Goal: Information Seeking & Learning: Learn about a topic

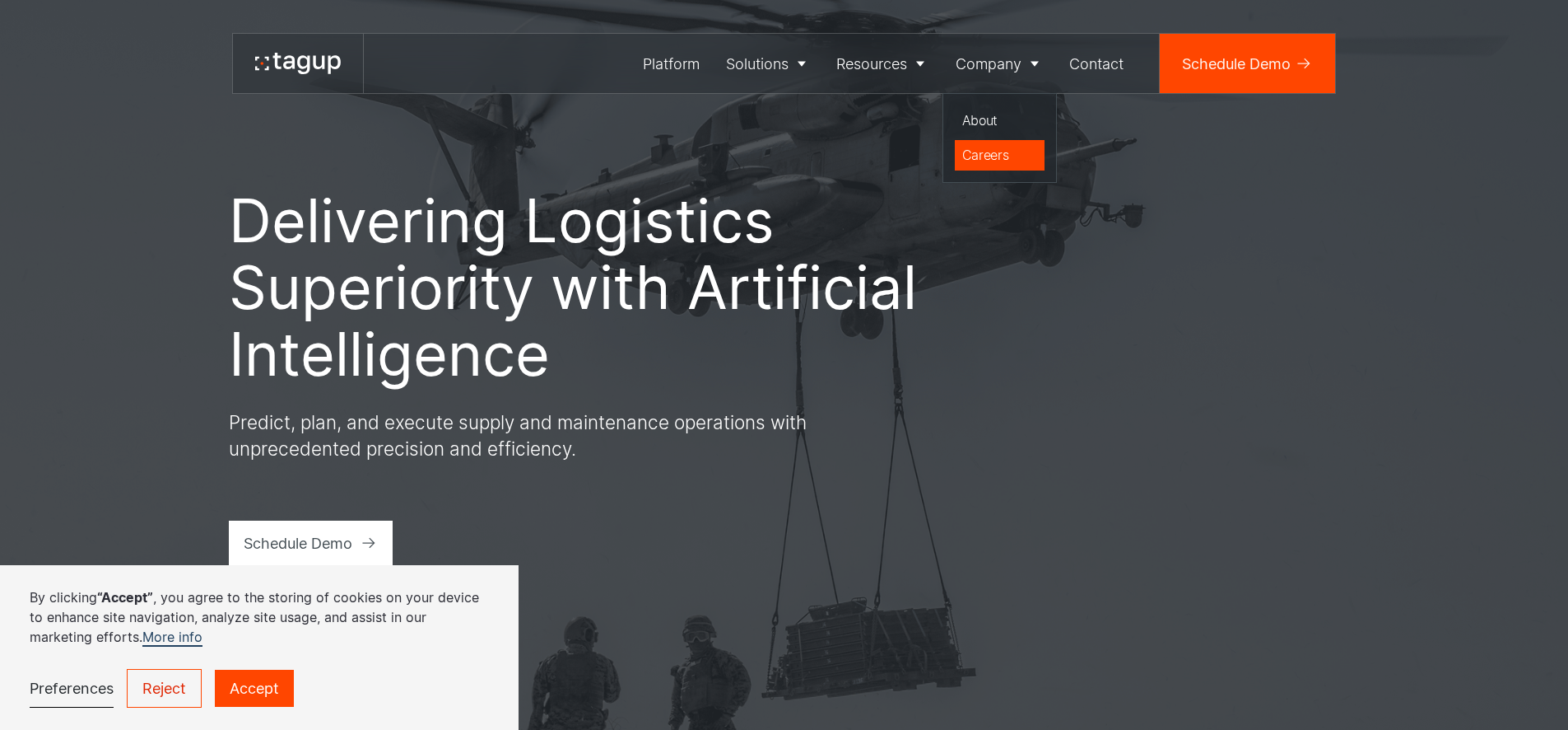
click at [986, 151] on div "Careers" at bounding box center [1000, 154] width 76 height 20
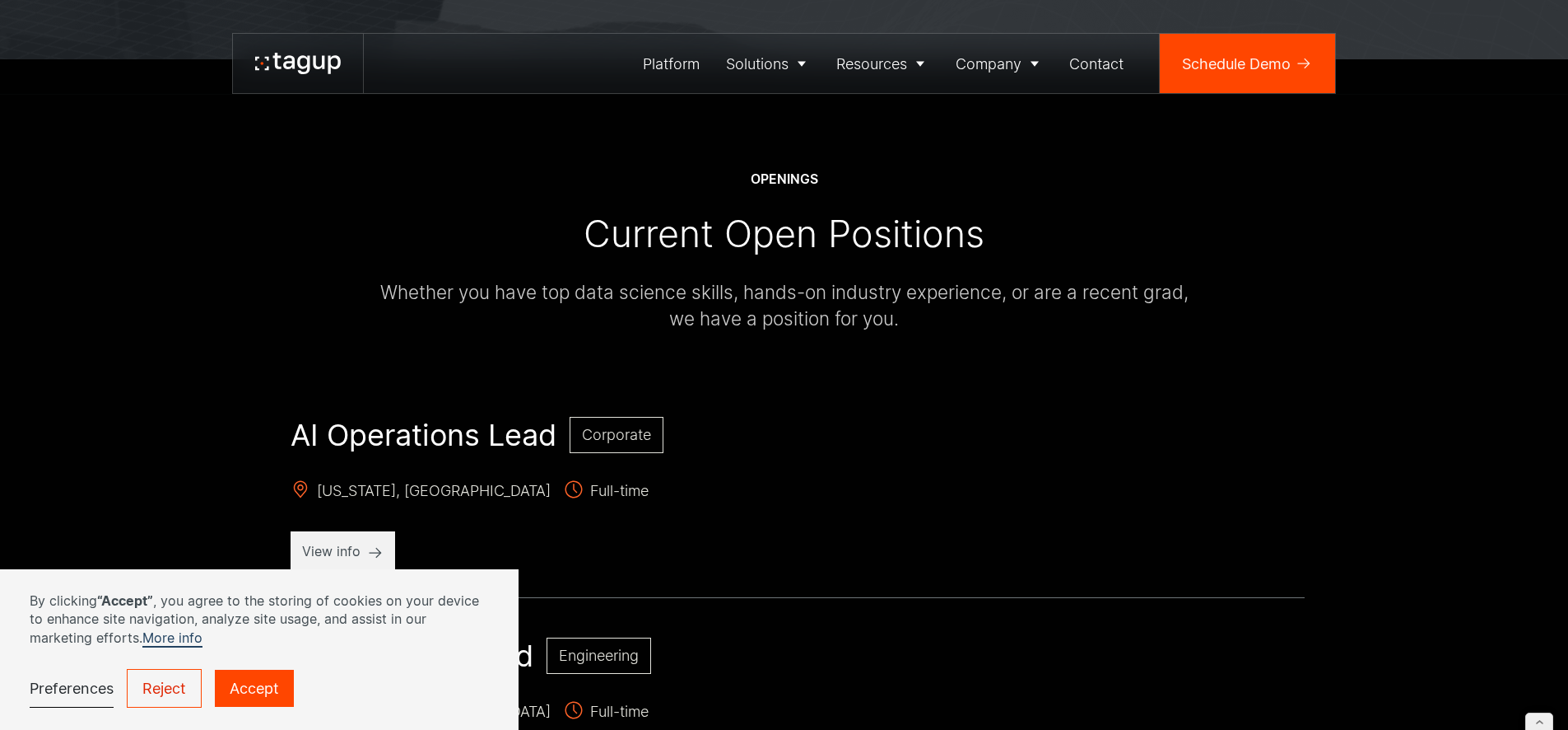
scroll to position [782, 0]
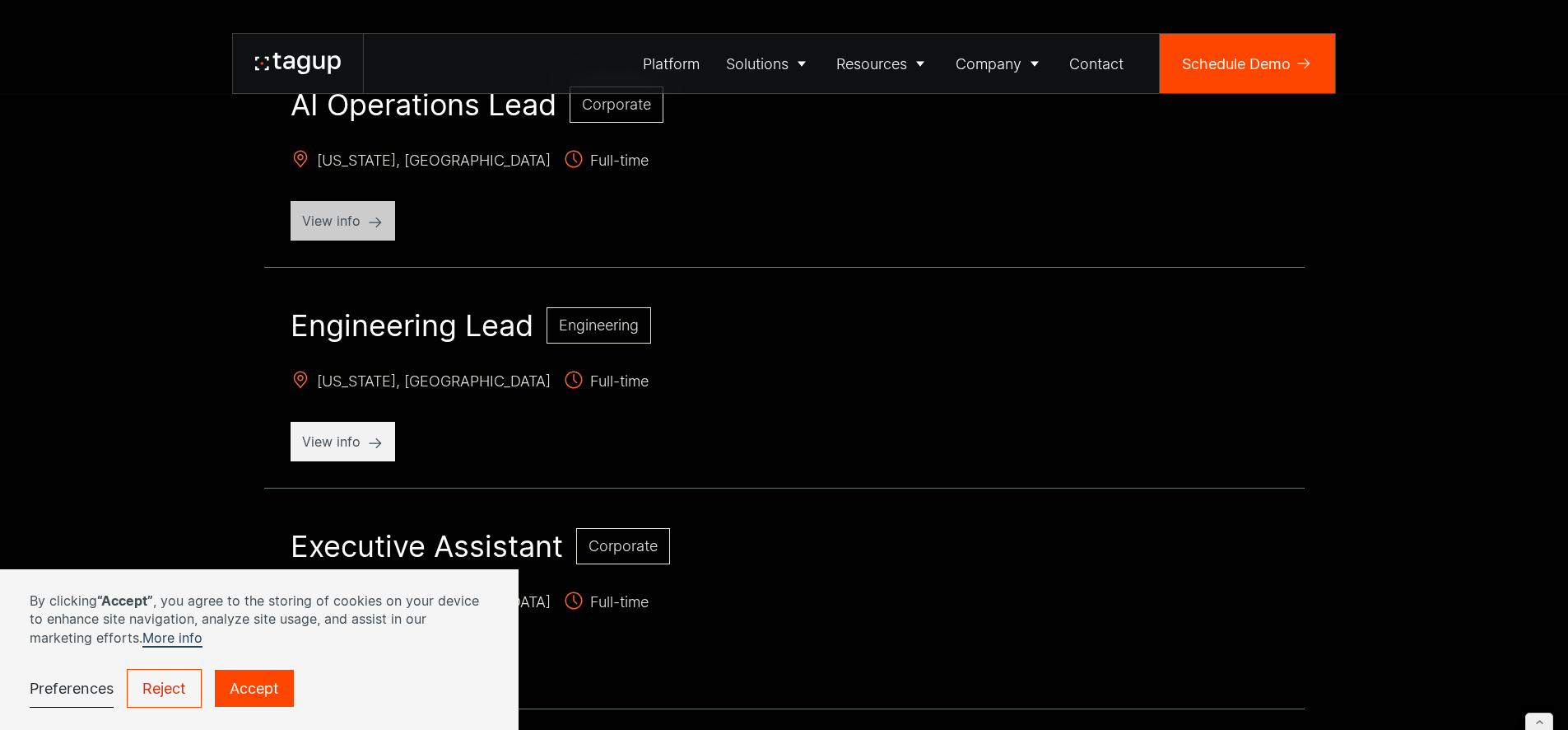
click at [354, 217] on p "View info" at bounding box center [343, 220] width 81 height 20
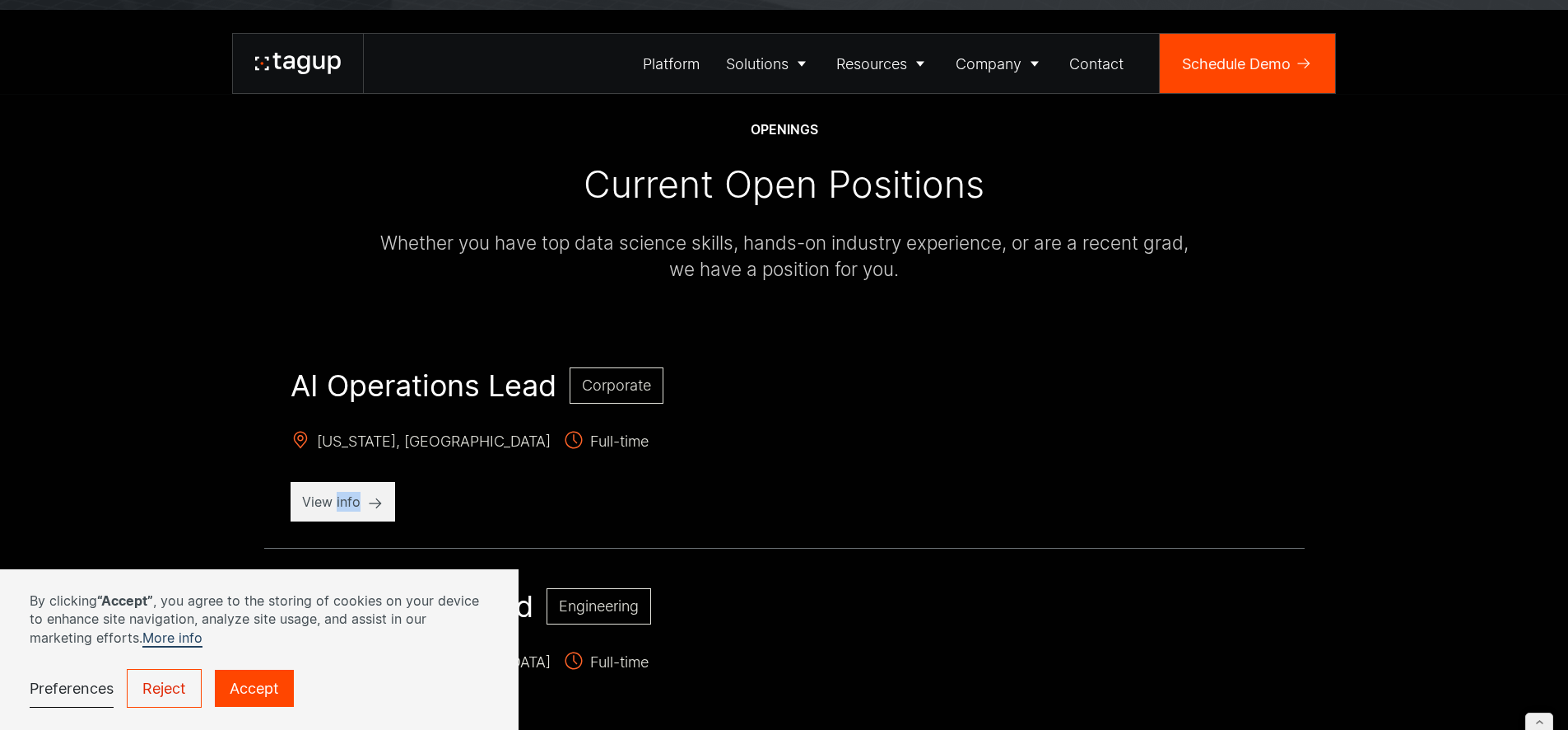
scroll to position [541, 0]
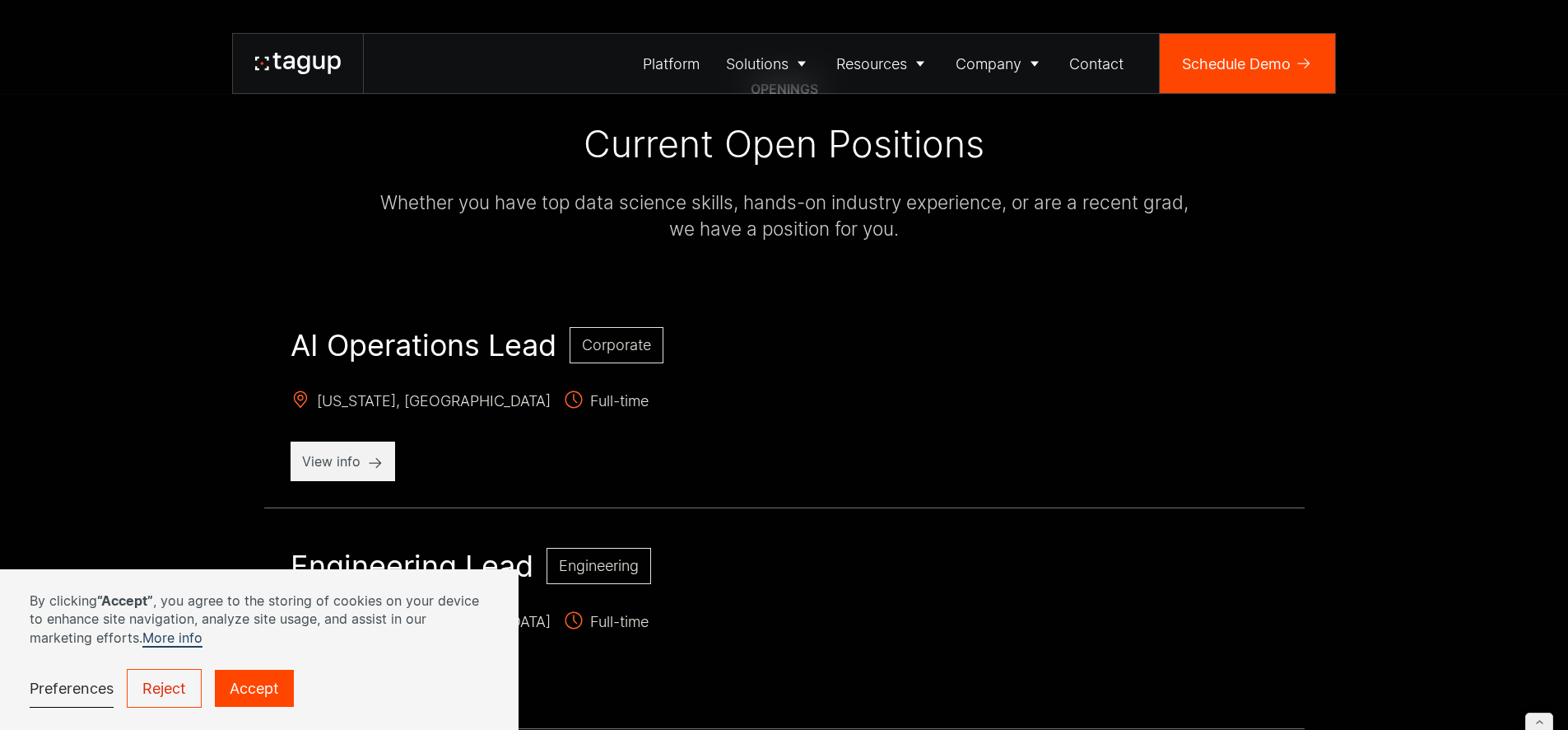
drag, startPoint x: 520, startPoint y: 443, endPoint x: 504, endPoint y: 443, distance: 16.0
click at [519, 443] on div "AI Operations Lead Corporate New York, NY Full-time View info" at bounding box center [784, 404] width 1041 height 207
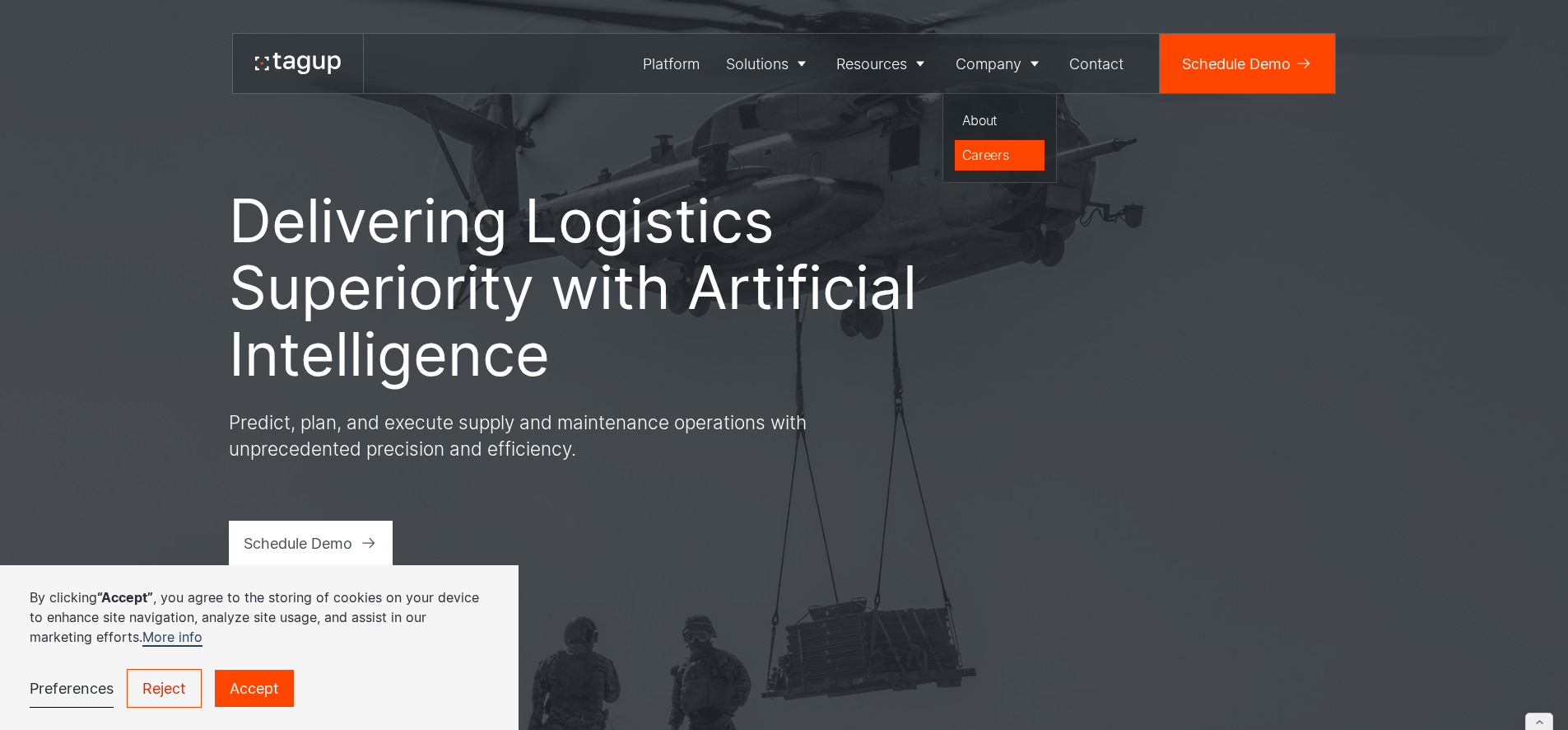
click at [987, 162] on div "Careers" at bounding box center [1000, 154] width 76 height 20
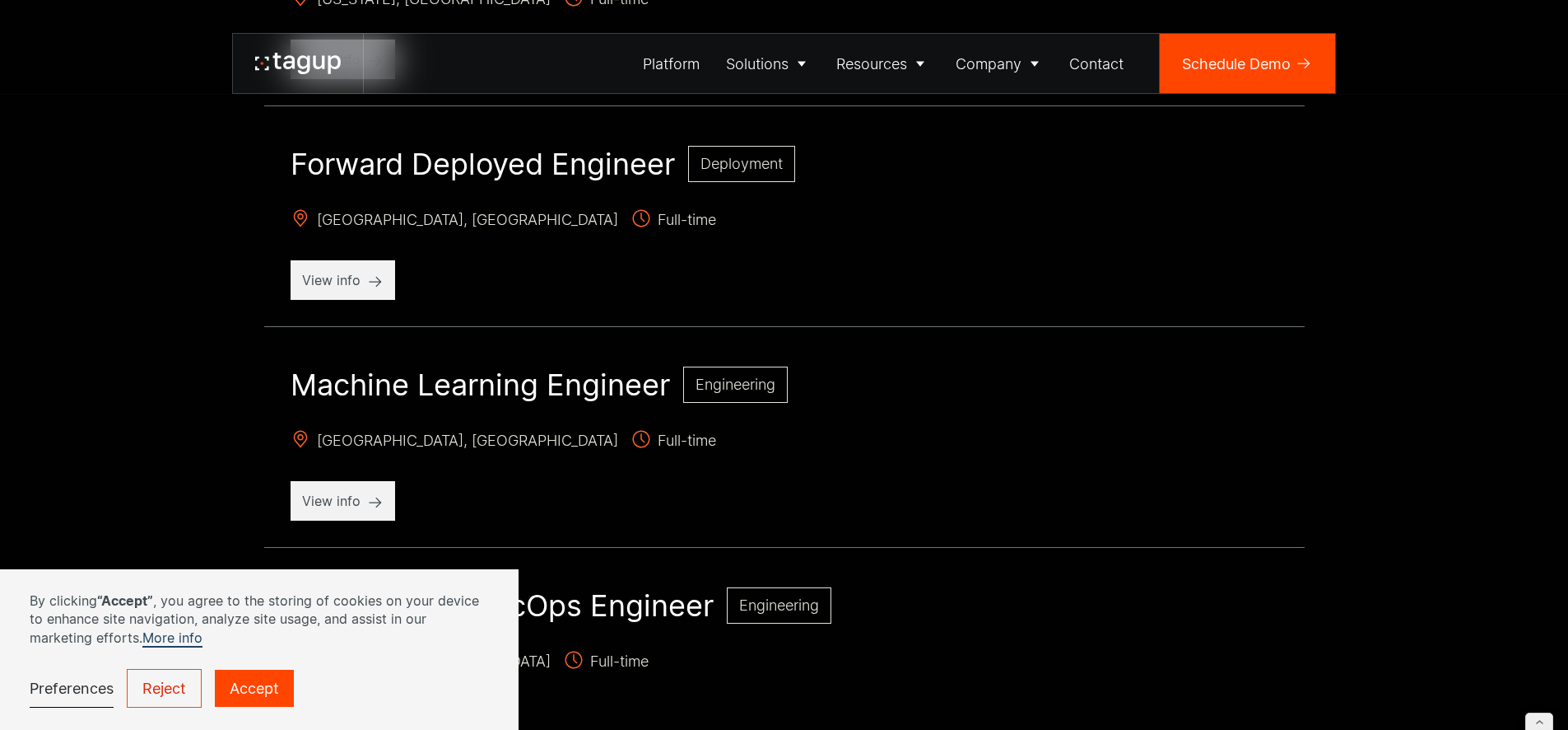
scroll to position [1068, 0]
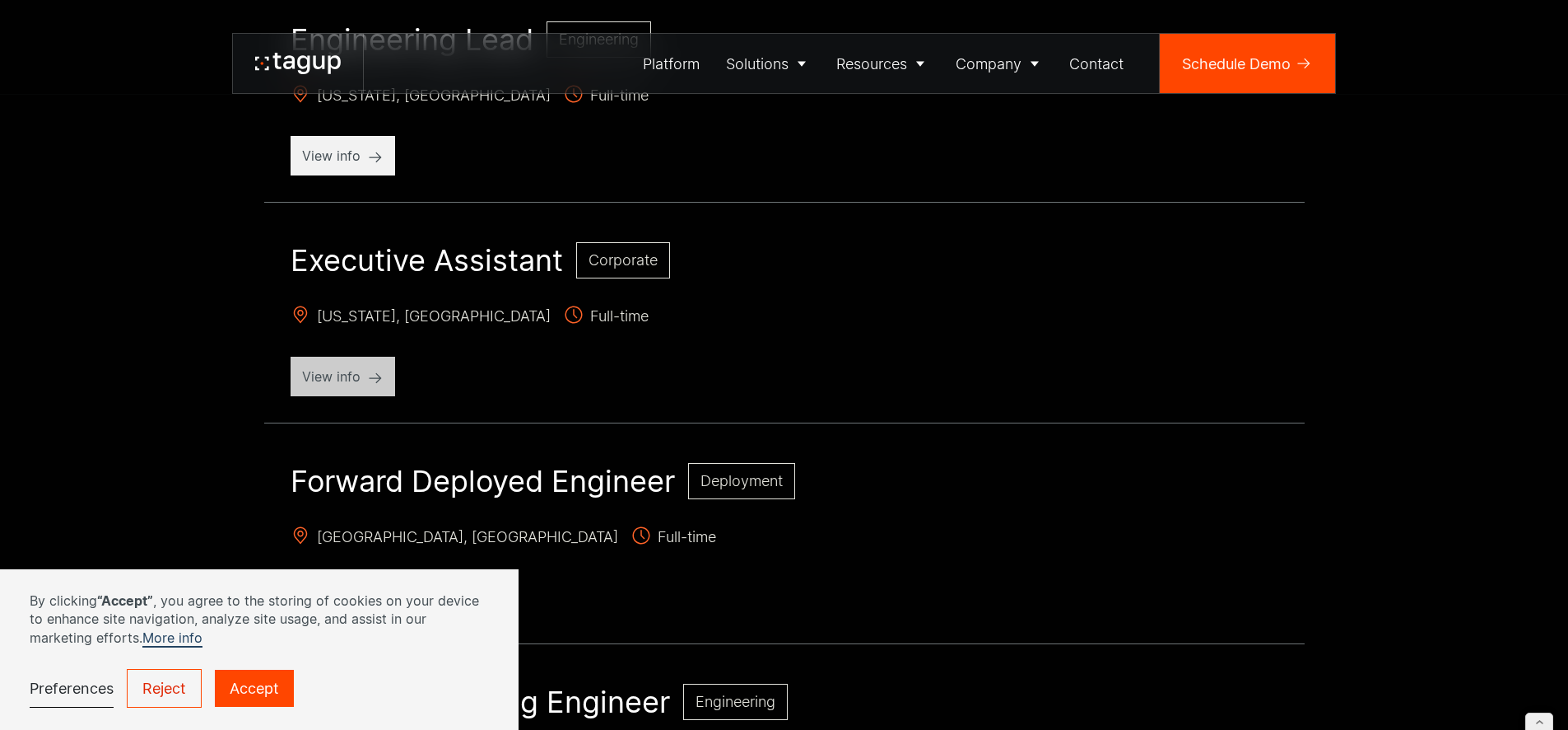
click at [336, 381] on p "View info" at bounding box center [343, 376] width 81 height 20
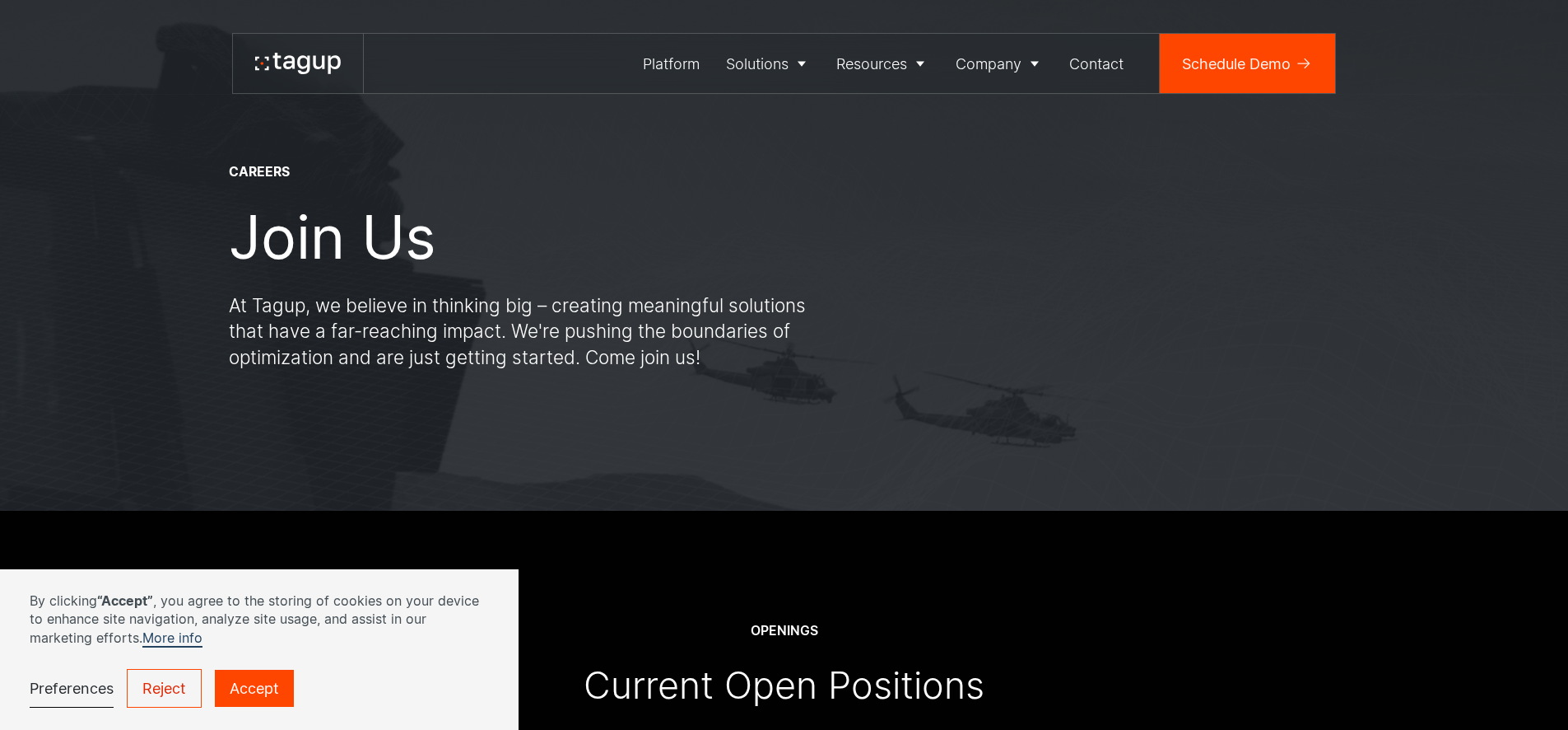
scroll to position [826, 0]
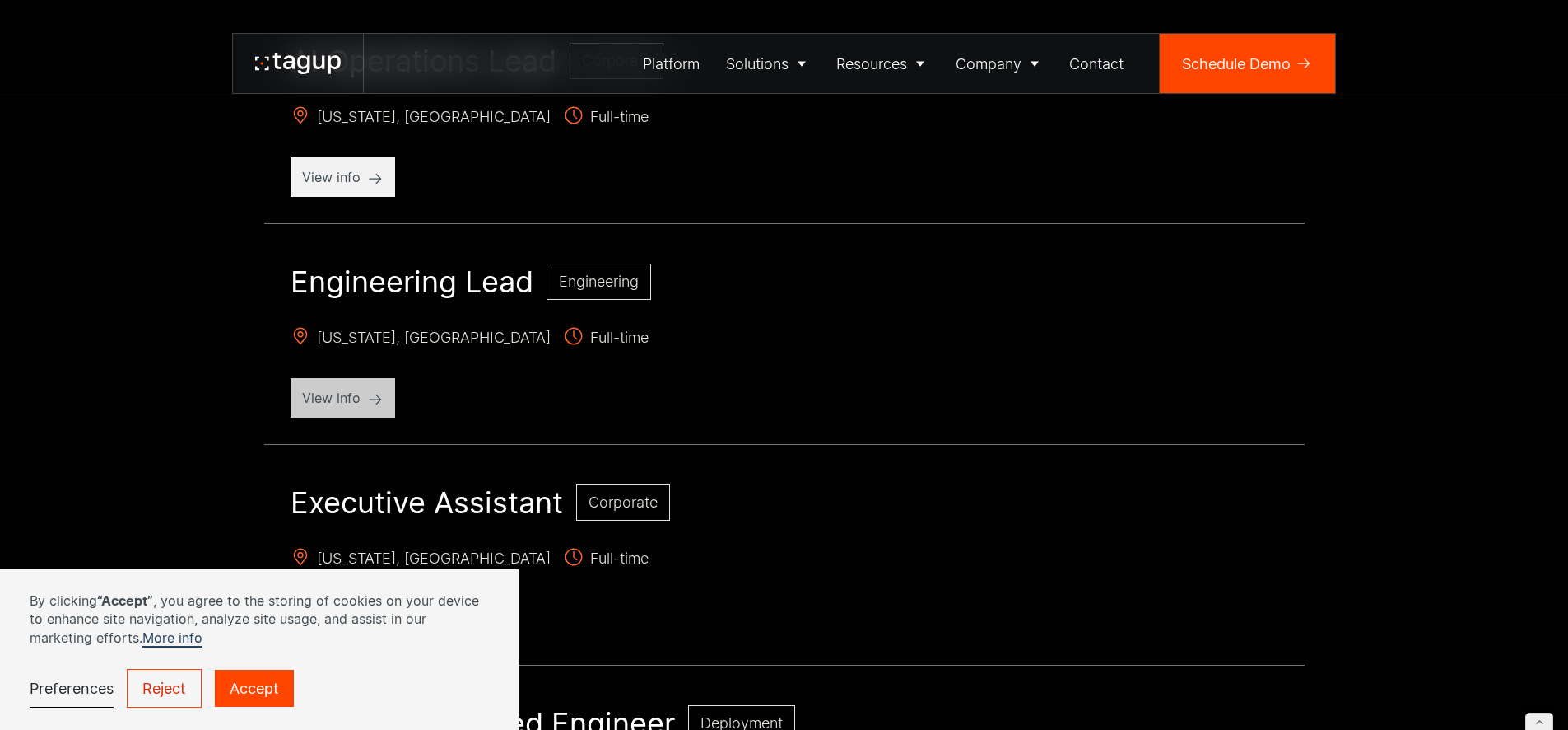
click at [352, 404] on p "View info" at bounding box center [343, 397] width 81 height 20
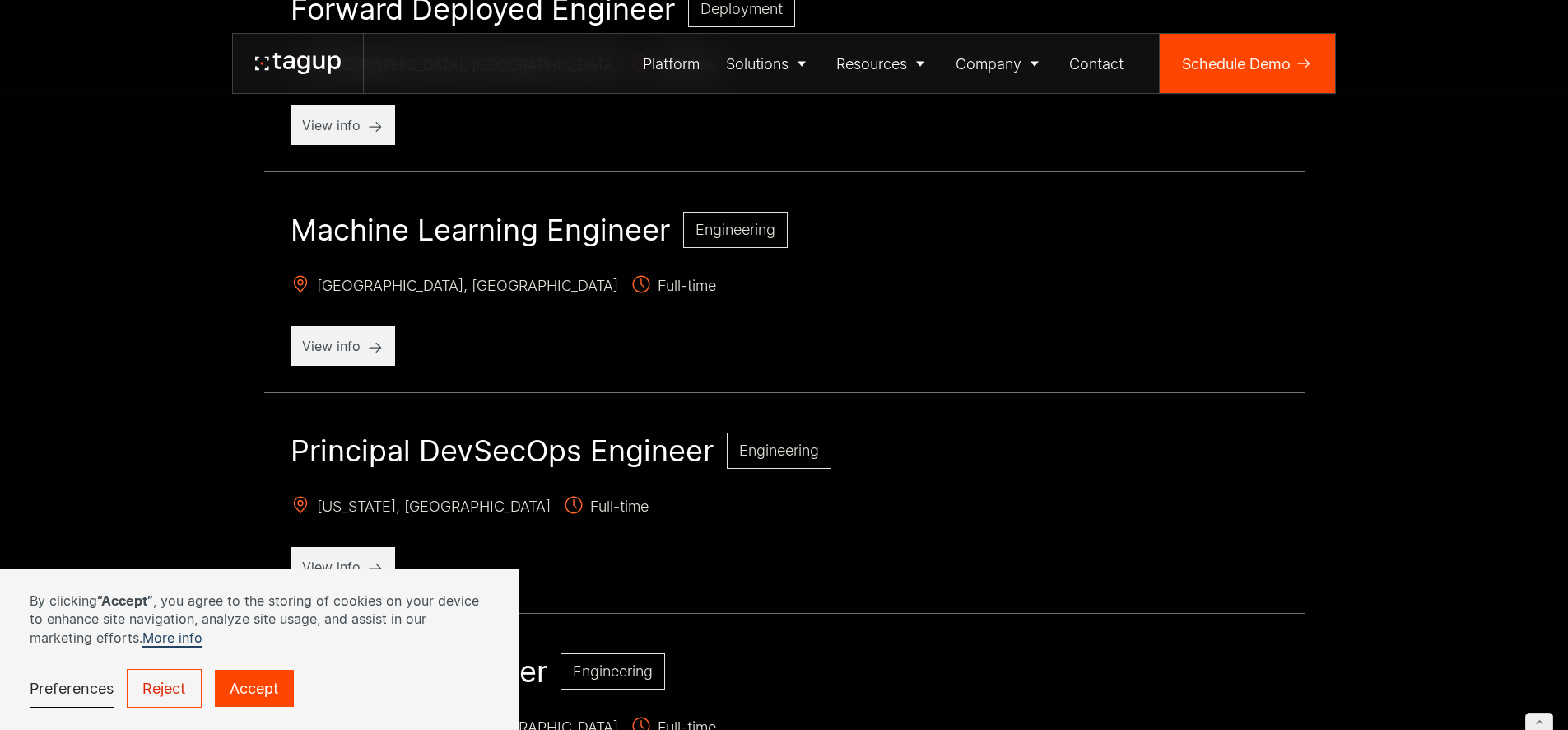
scroll to position [1871, 0]
